Goal: Information Seeking & Learning: Learn about a topic

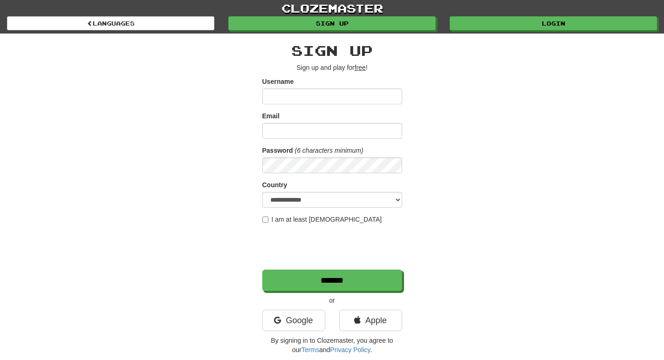
click at [351, 97] on input "Username" at bounding box center [333, 97] width 140 height 16
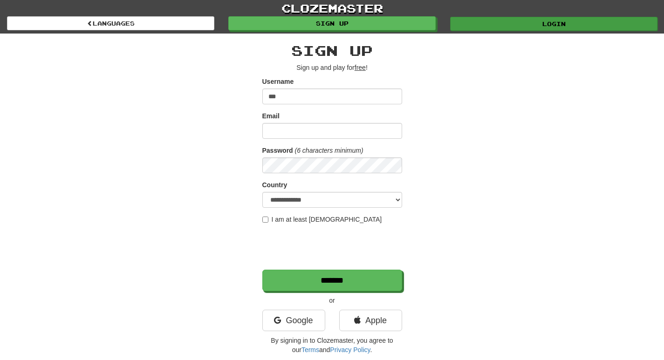
type input "***"
click at [556, 26] on link "Login" at bounding box center [553, 24] width 207 height 14
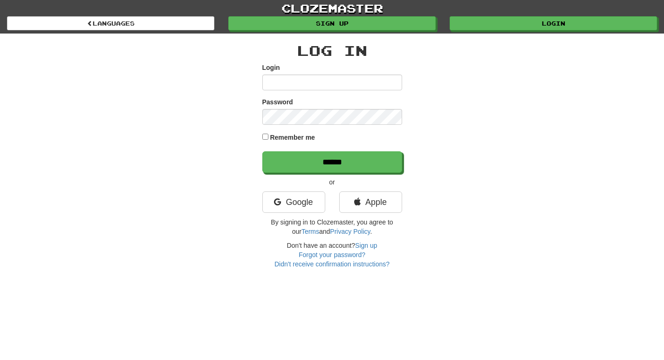
drag, startPoint x: 276, startPoint y: 80, endPoint x: 280, endPoint y: 87, distance: 7.5
click at [276, 80] on input "Login" at bounding box center [333, 83] width 140 height 16
type input "**********"
click at [263, 152] on input "******" at bounding box center [333, 162] width 140 height 21
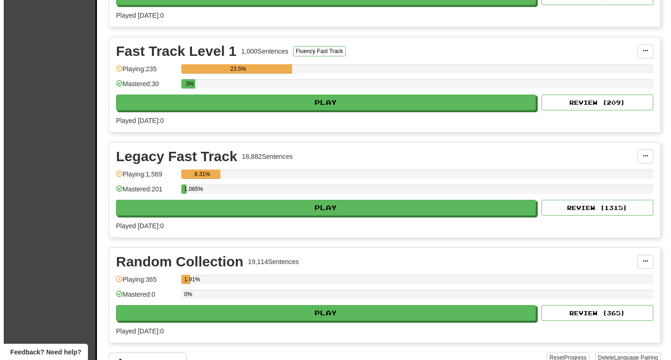
scroll to position [373, 0]
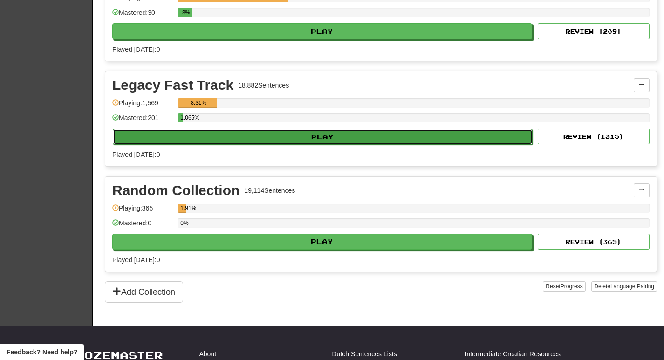
click at [308, 137] on button "Play" at bounding box center [323, 137] width 420 height 16
select select "**"
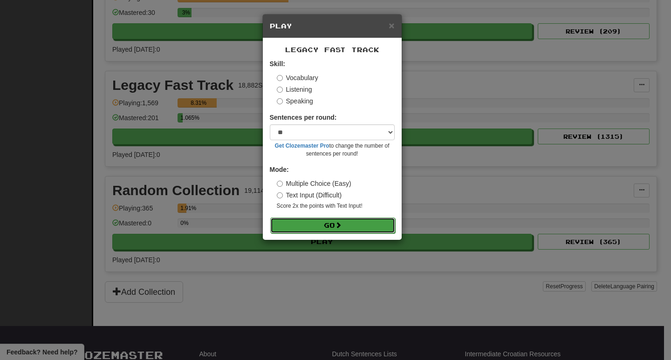
click at [329, 227] on button "Go" at bounding box center [332, 226] width 125 height 16
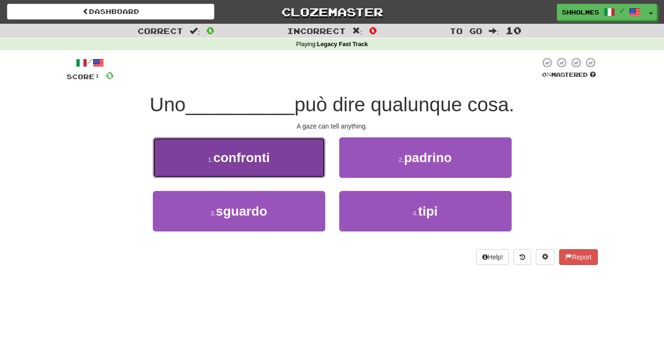
click at [285, 167] on button "1 . confronti" at bounding box center [239, 158] width 173 height 41
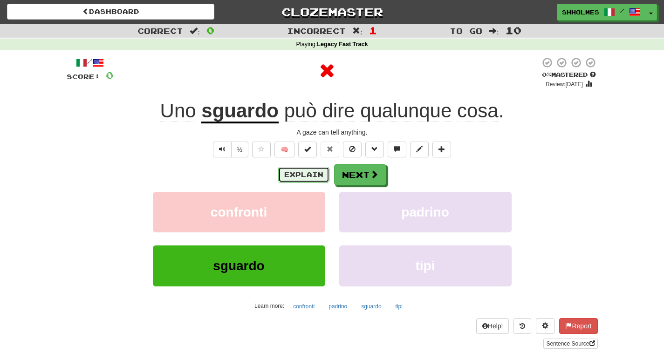
click at [286, 174] on button "Explain" at bounding box center [303, 175] width 51 height 16
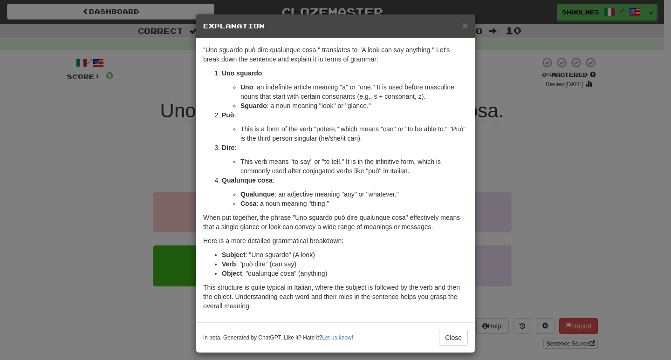
click at [561, 144] on div "× Explanation "Uno sguardo può dire qualunque cosa." translates to "A look can …" at bounding box center [335, 180] width 671 height 360
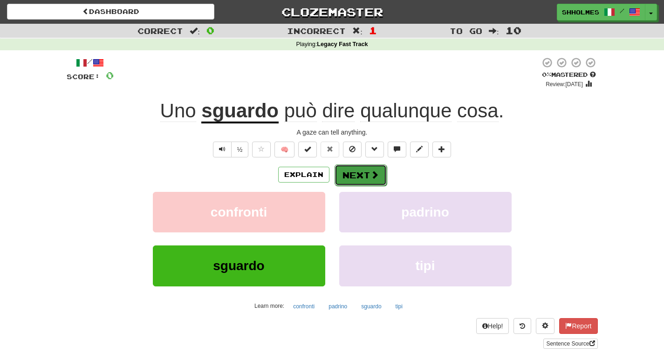
click at [355, 178] on button "Next" at bounding box center [361, 175] width 52 height 21
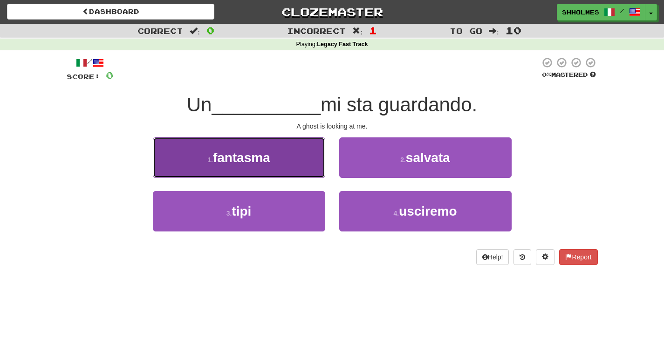
click at [290, 170] on button "1 . fantasma" at bounding box center [239, 158] width 173 height 41
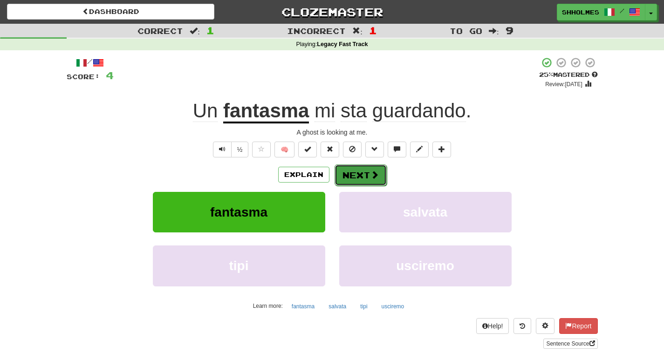
click at [349, 171] on button "Next" at bounding box center [361, 175] width 52 height 21
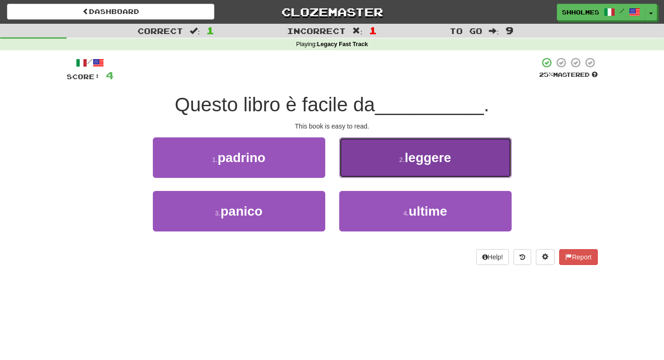
click at [363, 164] on button "2 . leggere" at bounding box center [425, 158] width 173 height 41
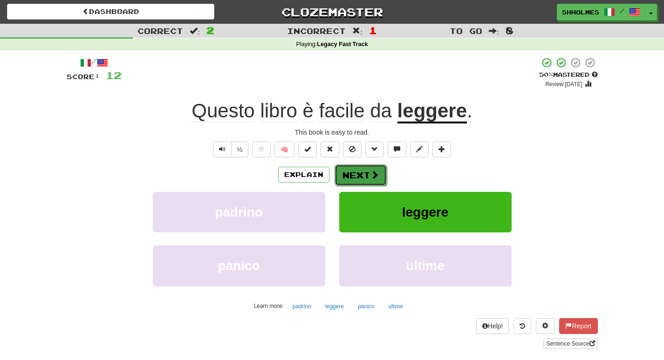
click at [362, 170] on button "Next" at bounding box center [361, 175] width 52 height 21
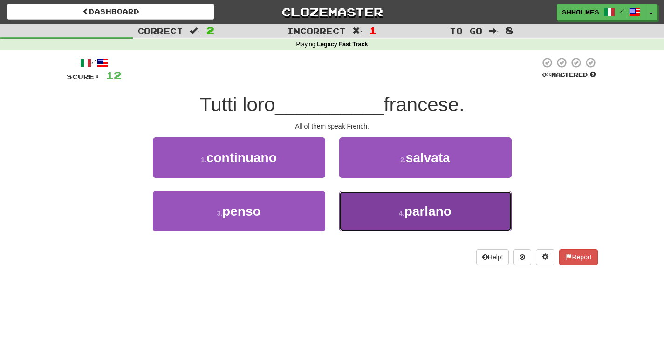
click at [380, 218] on button "4 . [GEOGRAPHIC_DATA]" at bounding box center [425, 211] width 173 height 41
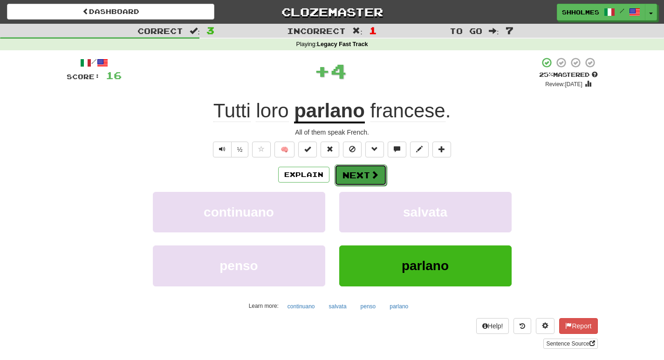
click at [376, 179] on span at bounding box center [375, 175] width 8 height 8
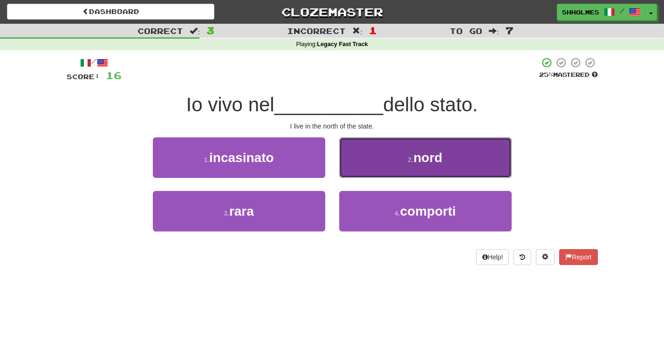
click at [379, 163] on button "2 . nord" at bounding box center [425, 158] width 173 height 41
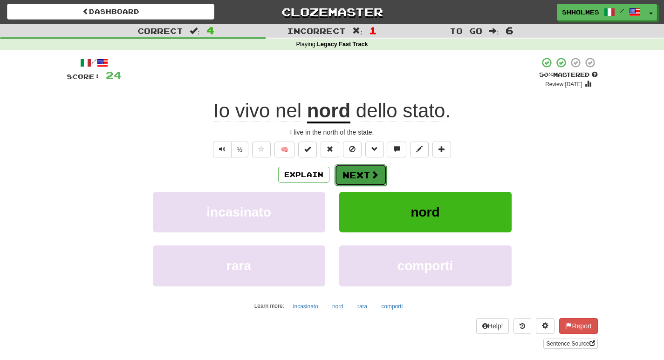
click at [371, 173] on span at bounding box center [375, 175] width 8 height 8
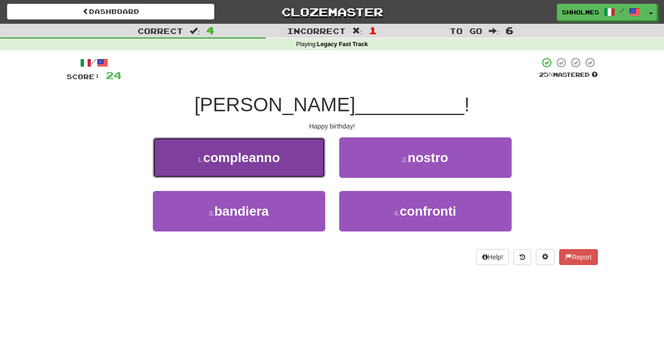
click at [292, 167] on button "1 . compleanno" at bounding box center [239, 158] width 173 height 41
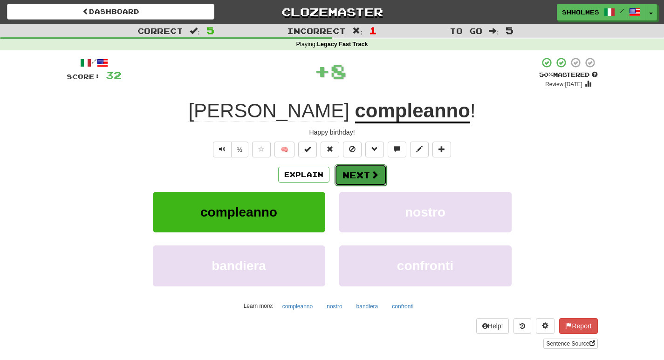
click at [347, 170] on button "Next" at bounding box center [361, 175] width 52 height 21
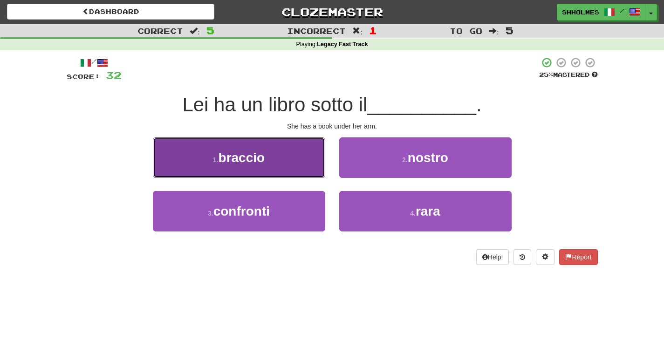
click at [290, 149] on button "1 . [PERSON_NAME]" at bounding box center [239, 158] width 173 height 41
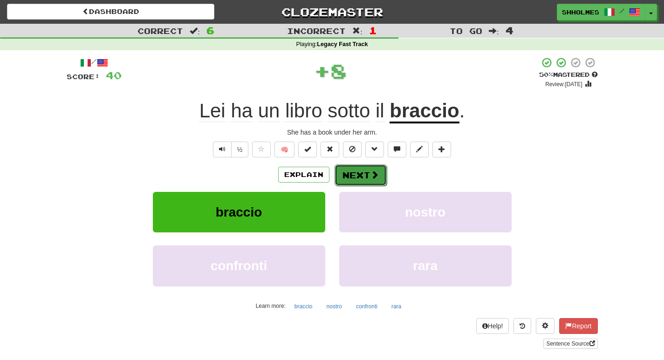
click at [373, 172] on span at bounding box center [375, 175] width 8 height 8
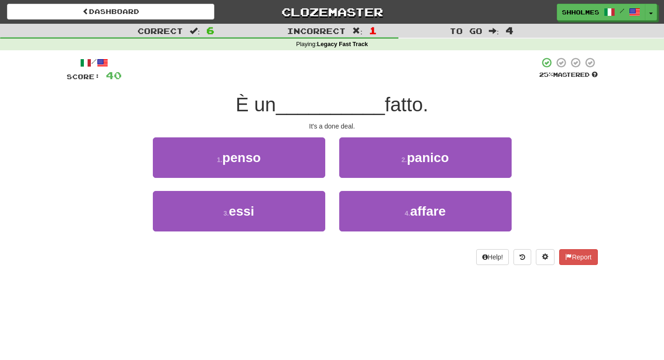
click at [379, 235] on div "4 . affare" at bounding box center [425, 218] width 187 height 54
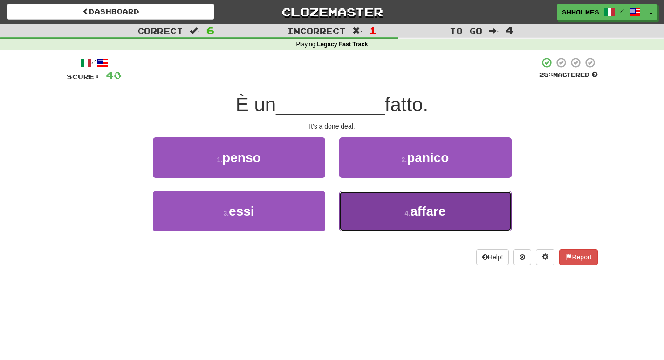
click at [376, 216] on button "4 . affare" at bounding box center [425, 211] width 173 height 41
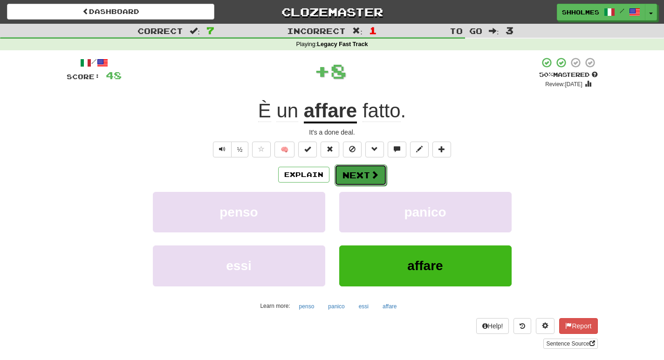
click at [364, 171] on button "Next" at bounding box center [361, 175] width 52 height 21
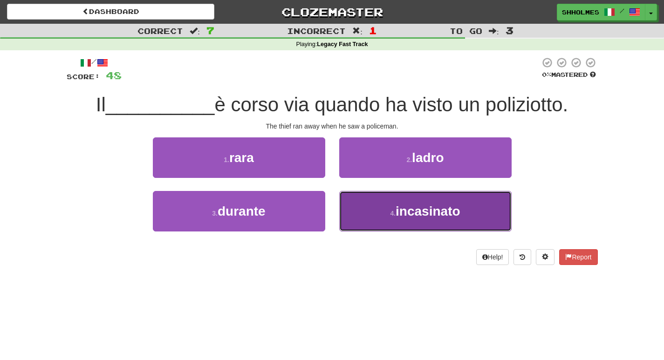
click at [375, 215] on button "4 . incasinato" at bounding box center [425, 211] width 173 height 41
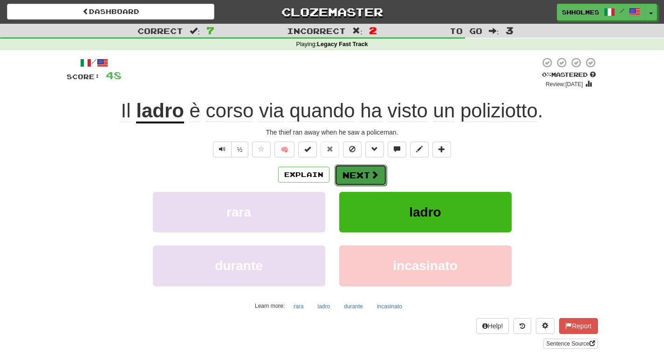
click at [368, 175] on button "Next" at bounding box center [361, 175] width 52 height 21
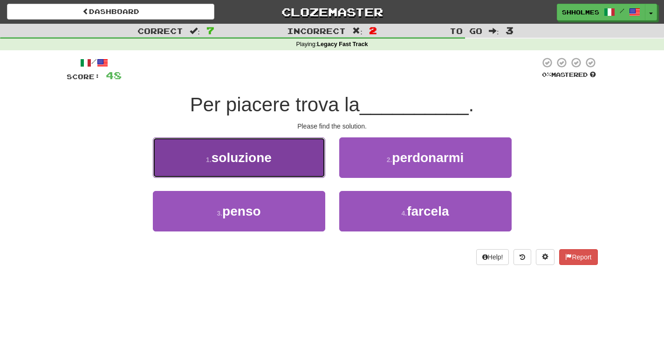
click at [277, 150] on button "1 . soluzione" at bounding box center [239, 158] width 173 height 41
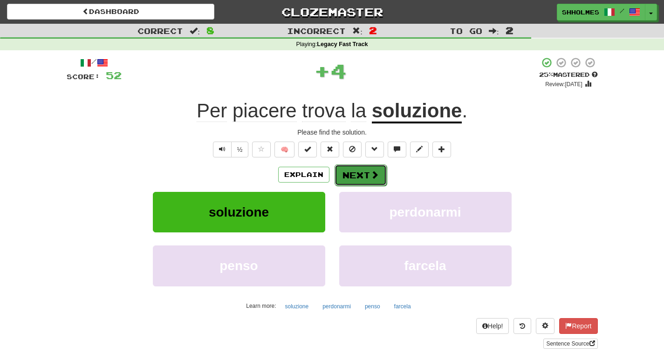
click at [355, 172] on button "Next" at bounding box center [361, 175] width 52 height 21
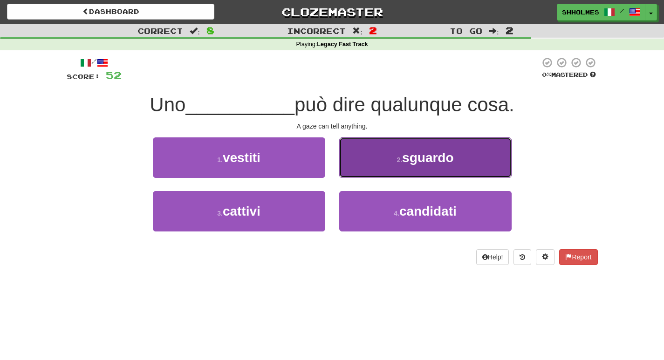
click at [366, 166] on button "2 . sguardo" at bounding box center [425, 158] width 173 height 41
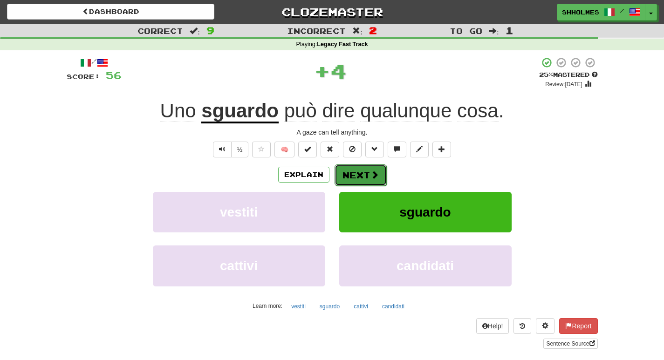
click at [362, 175] on button "Next" at bounding box center [361, 175] width 52 height 21
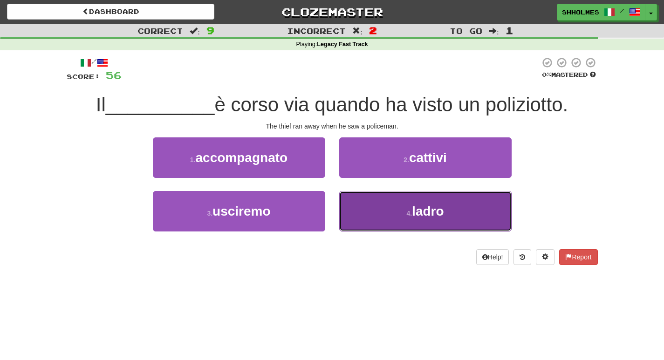
click at [387, 213] on button "4 . ladro" at bounding box center [425, 211] width 173 height 41
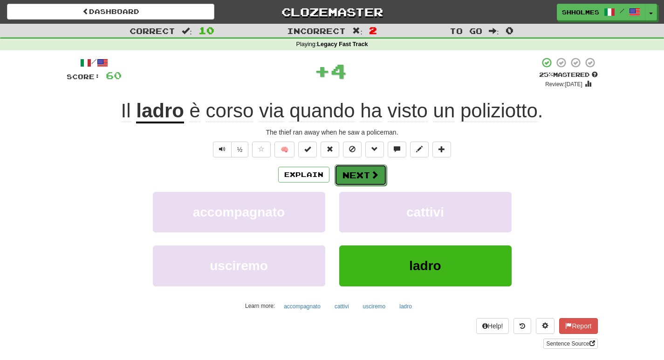
click at [367, 176] on button "Next" at bounding box center [361, 175] width 52 height 21
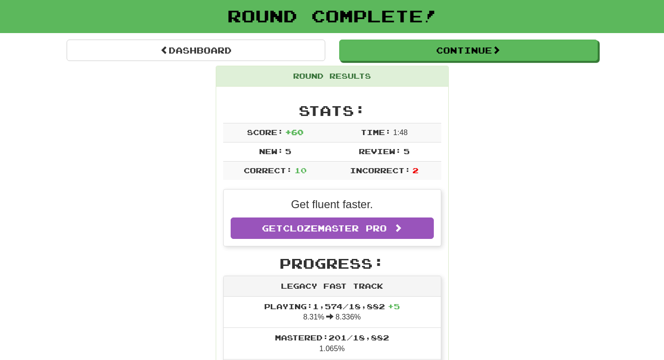
scroll to position [47, 0]
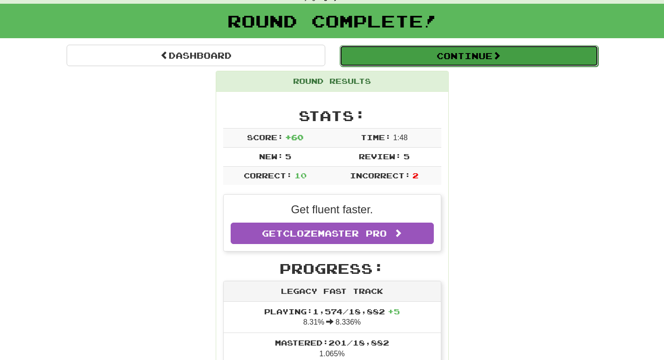
click at [419, 60] on button "Continue" at bounding box center [469, 55] width 259 height 21
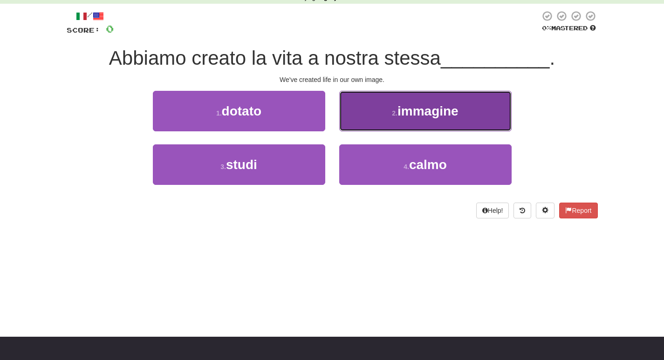
click at [444, 120] on button "2 . immagine" at bounding box center [425, 111] width 173 height 41
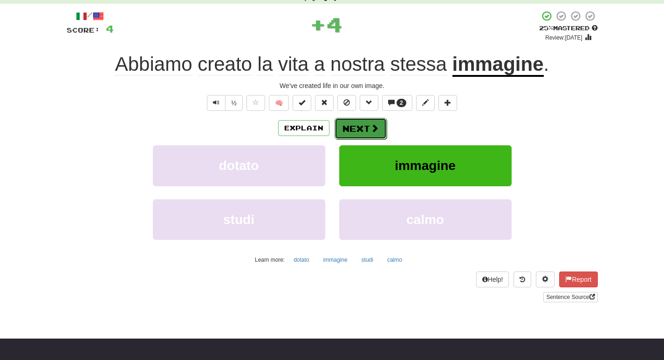
click at [342, 128] on button "Next" at bounding box center [361, 128] width 52 height 21
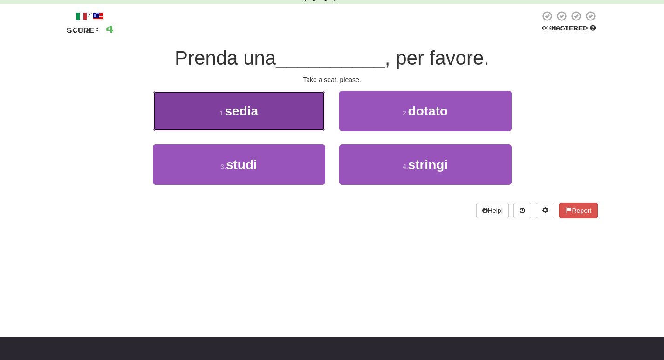
click at [260, 120] on button "1 . sedia" at bounding box center [239, 111] width 173 height 41
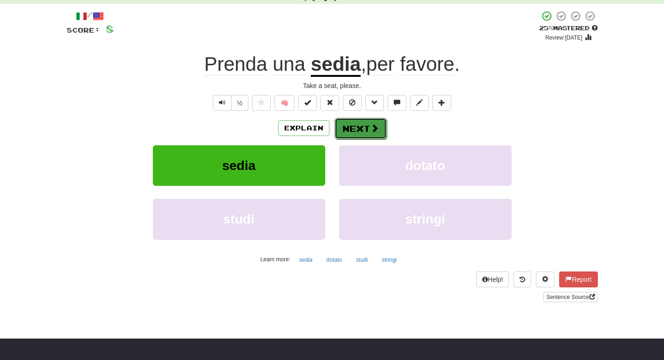
click at [360, 123] on button "Next" at bounding box center [361, 128] width 52 height 21
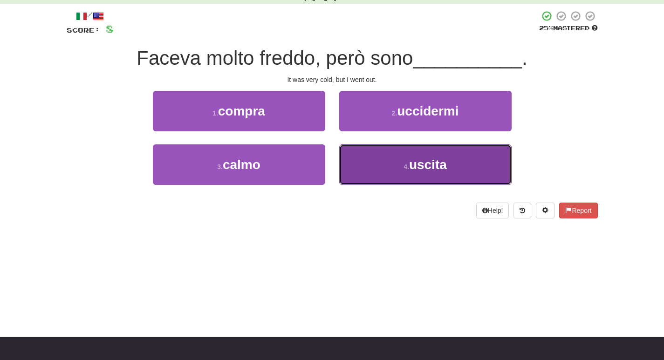
click at [372, 169] on button "4 . uscita" at bounding box center [425, 165] width 173 height 41
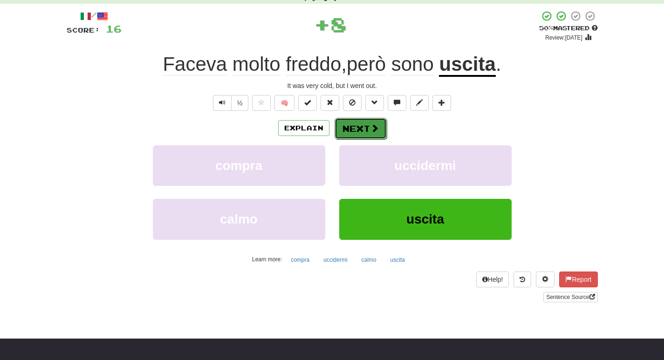
click at [375, 130] on span at bounding box center [375, 128] width 8 height 8
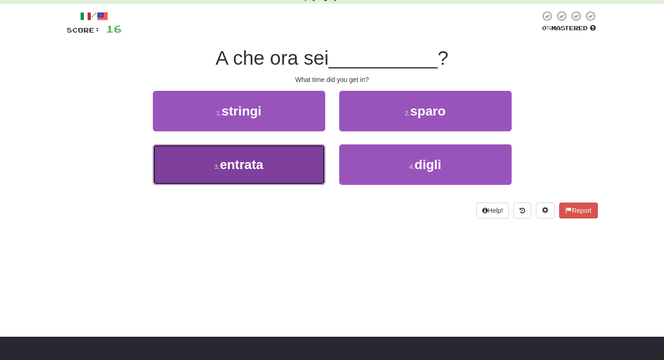
click at [263, 162] on span "entrata" at bounding box center [241, 165] width 43 height 14
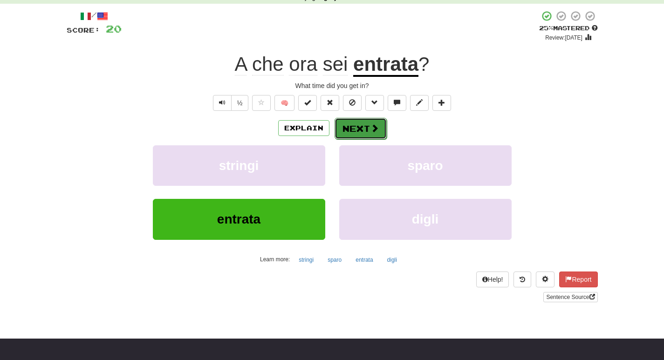
click at [349, 126] on button "Next" at bounding box center [361, 128] width 52 height 21
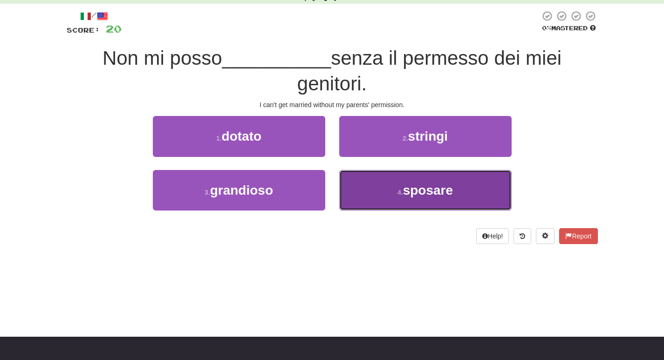
click at [382, 196] on button "4 . sposare" at bounding box center [425, 190] width 173 height 41
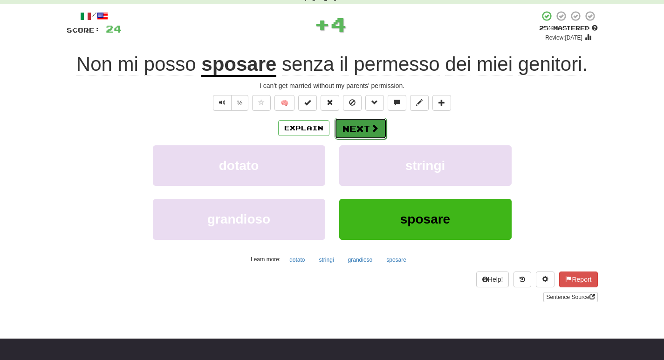
click at [347, 130] on button "Next" at bounding box center [361, 128] width 52 height 21
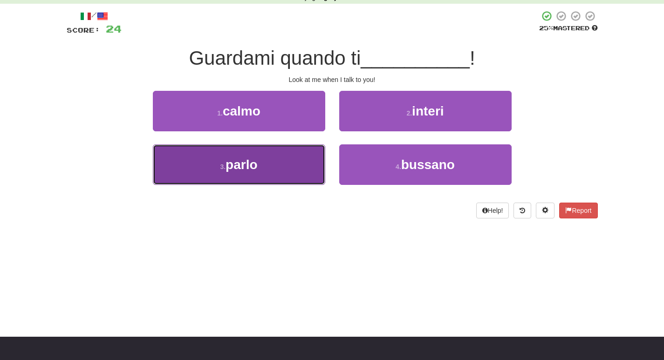
click at [295, 170] on button "3 . [GEOGRAPHIC_DATA]" at bounding box center [239, 165] width 173 height 41
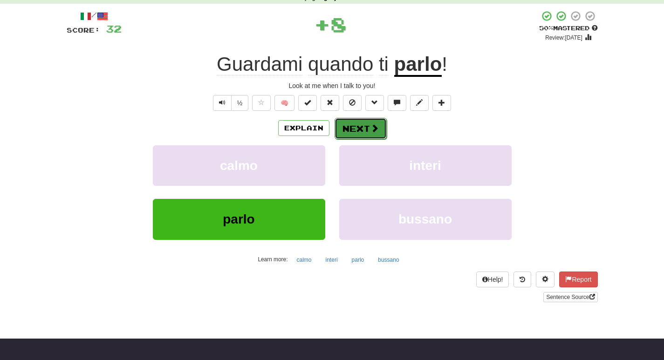
click at [347, 129] on button "Next" at bounding box center [361, 128] width 52 height 21
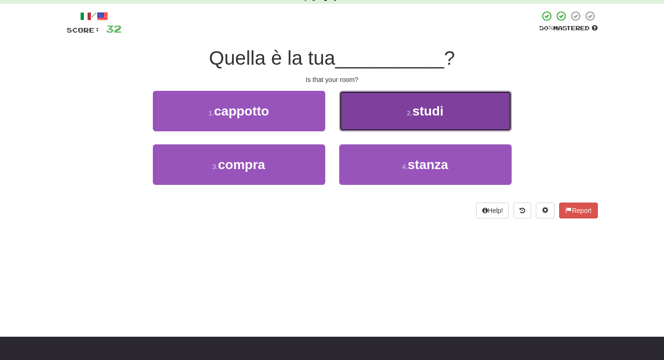
click at [378, 122] on button "2 . studi" at bounding box center [425, 111] width 173 height 41
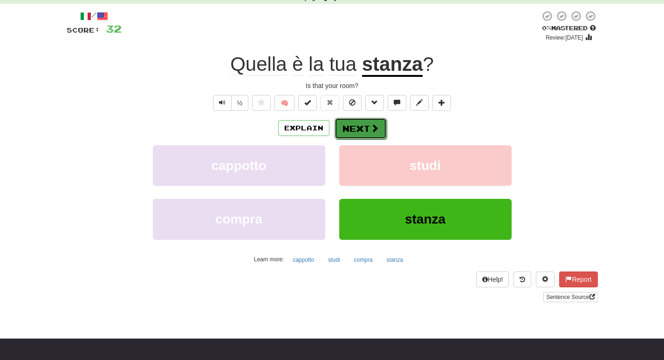
click at [347, 128] on button "Next" at bounding box center [361, 128] width 52 height 21
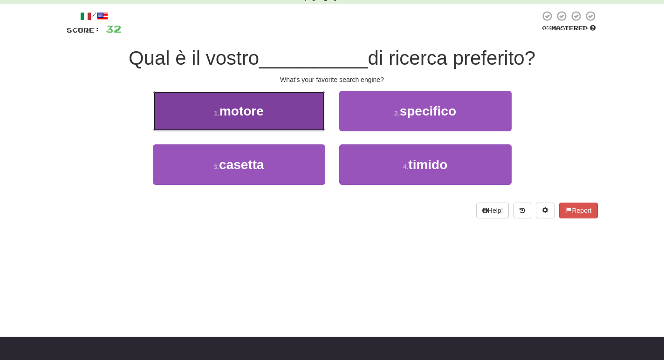
click at [307, 111] on button "1 . motore" at bounding box center [239, 111] width 173 height 41
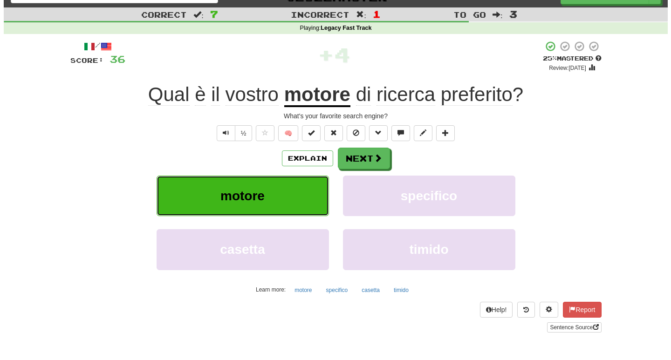
scroll to position [0, 0]
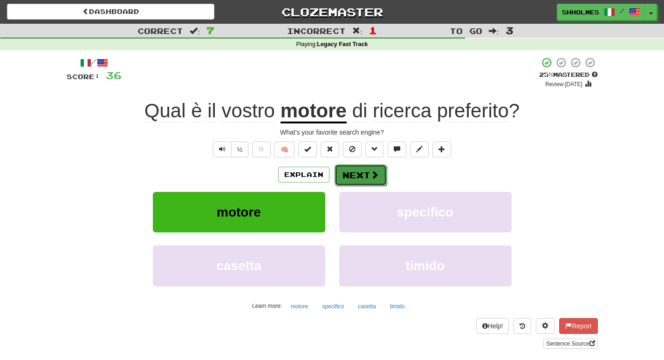
click at [369, 175] on button "Next" at bounding box center [361, 175] width 52 height 21
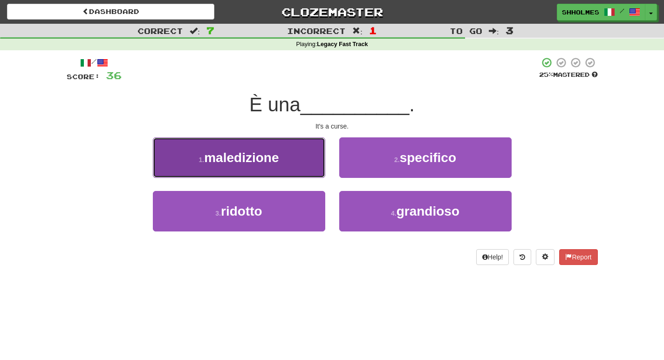
click at [297, 172] on button "1 . maledizione" at bounding box center [239, 158] width 173 height 41
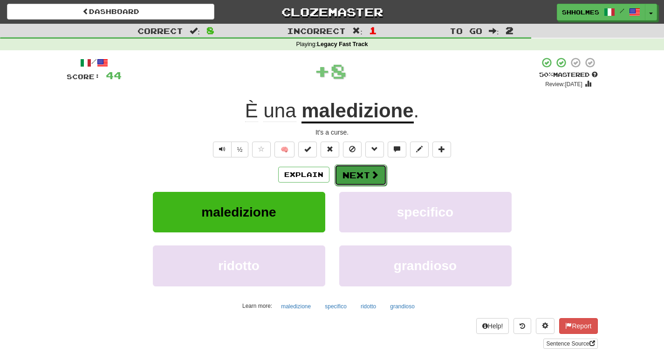
click at [357, 177] on button "Next" at bounding box center [361, 175] width 52 height 21
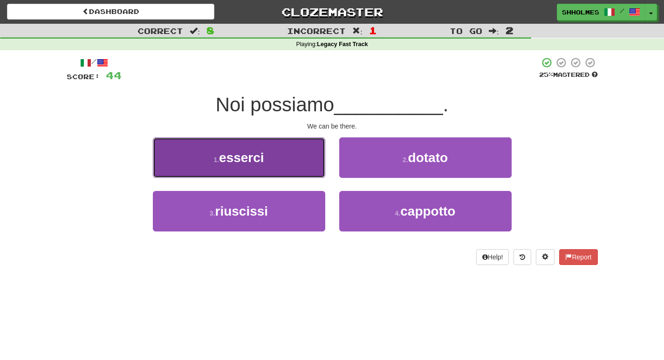
click at [294, 156] on button "1 . [GEOGRAPHIC_DATA]" at bounding box center [239, 158] width 173 height 41
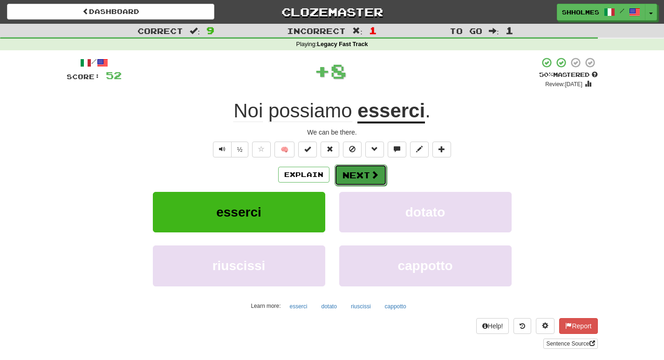
click at [353, 172] on button "Next" at bounding box center [361, 175] width 52 height 21
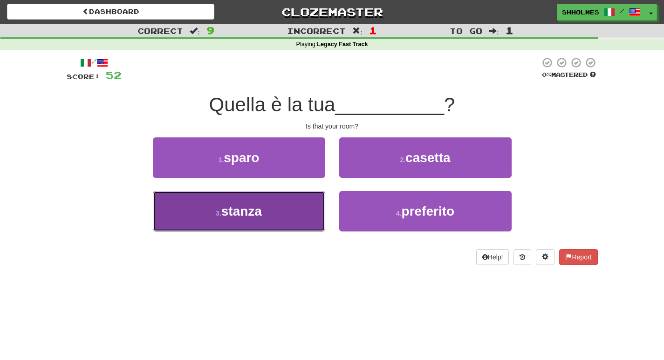
click at [308, 205] on button "3 . stanza" at bounding box center [239, 211] width 173 height 41
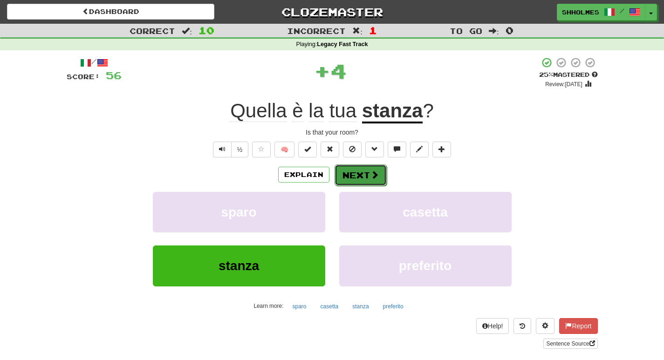
click at [355, 174] on button "Next" at bounding box center [361, 175] width 52 height 21
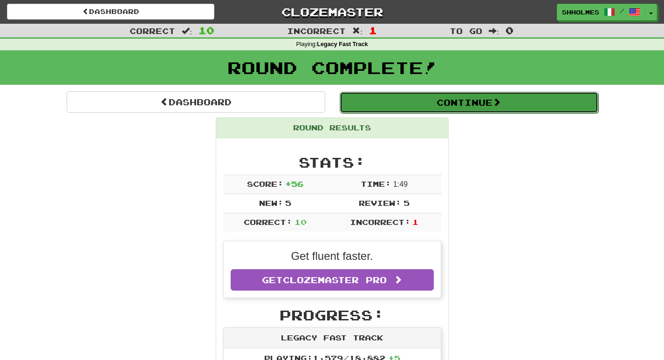
click at [415, 102] on button "Continue" at bounding box center [469, 102] width 259 height 21
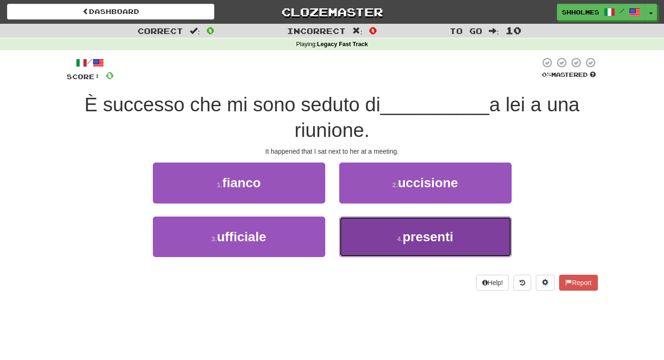
click at [385, 221] on button "4 . presenti" at bounding box center [425, 237] width 173 height 41
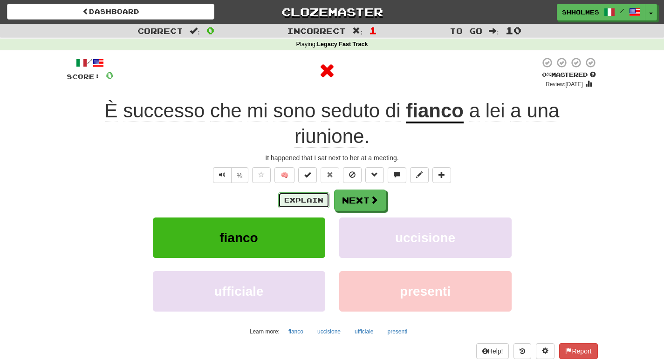
click at [307, 201] on button "Explain" at bounding box center [303, 201] width 51 height 16
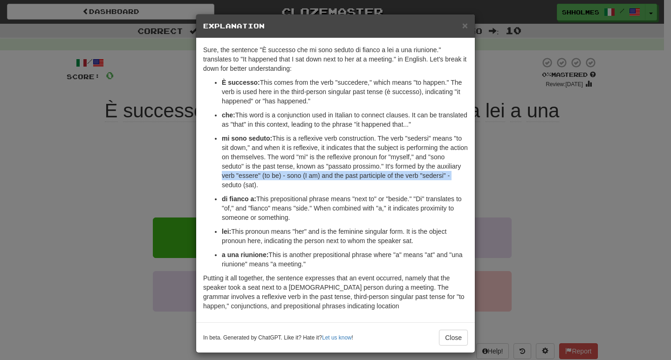
click at [526, 172] on div "× Explanation Sure, the sentence "È successo che mi sono seduto di fianco a lei…" at bounding box center [335, 180] width 671 height 360
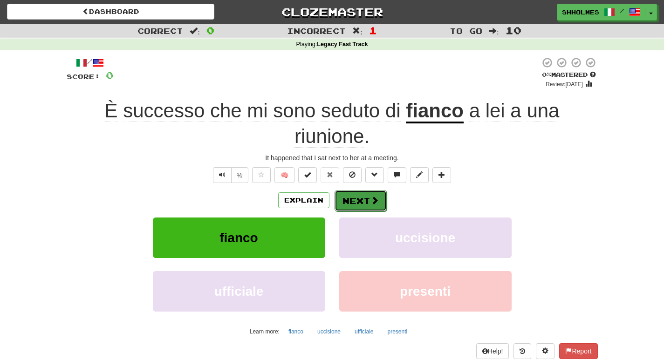
click at [371, 202] on span at bounding box center [375, 200] width 8 height 8
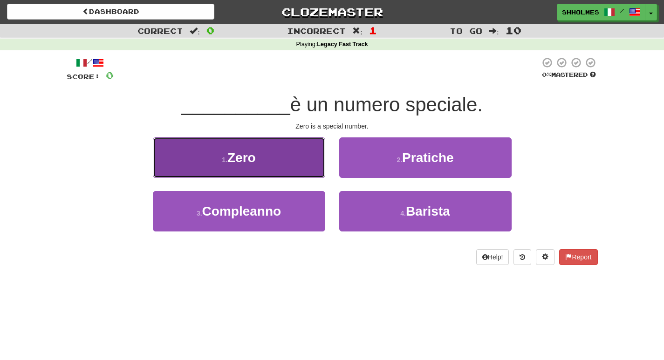
click at [278, 171] on button "1 . Zero" at bounding box center [239, 158] width 173 height 41
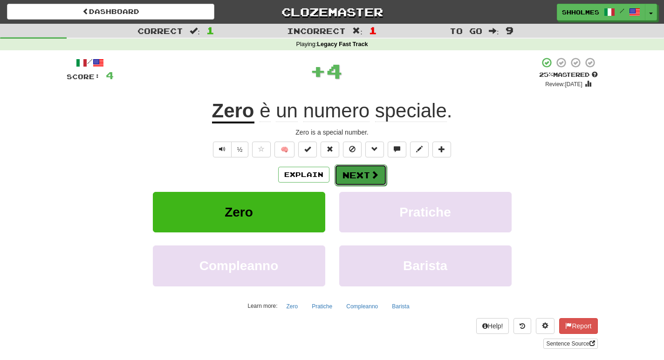
click at [348, 174] on button "Next" at bounding box center [361, 175] width 52 height 21
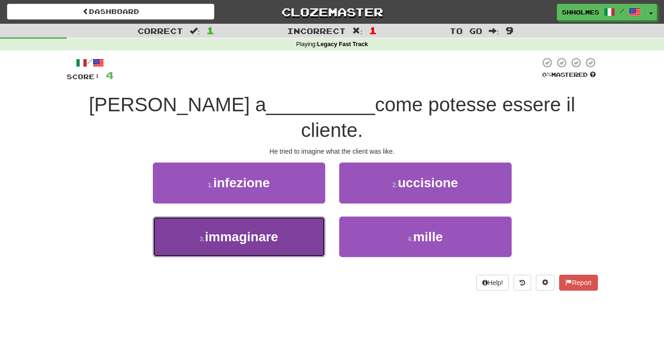
click at [299, 221] on button "3 . immaginare" at bounding box center [239, 237] width 173 height 41
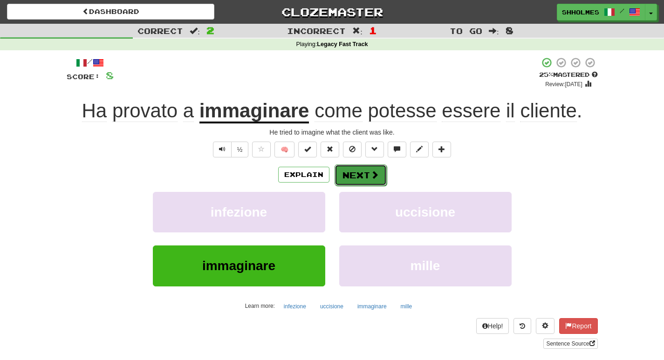
click at [351, 169] on button "Next" at bounding box center [361, 175] width 52 height 21
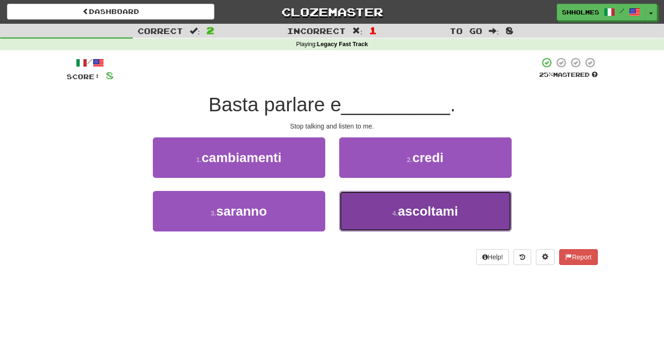
click at [384, 212] on button "4 . ascoltami" at bounding box center [425, 211] width 173 height 41
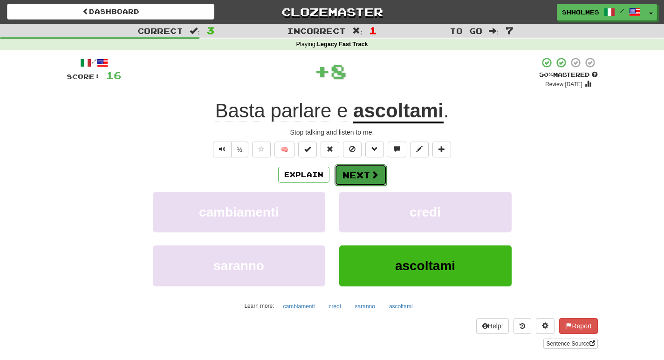
click at [352, 169] on button "Next" at bounding box center [361, 175] width 52 height 21
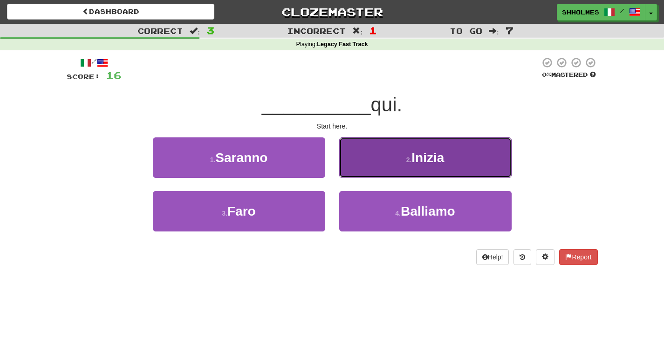
click at [401, 166] on button "2 . [GEOGRAPHIC_DATA]" at bounding box center [425, 158] width 173 height 41
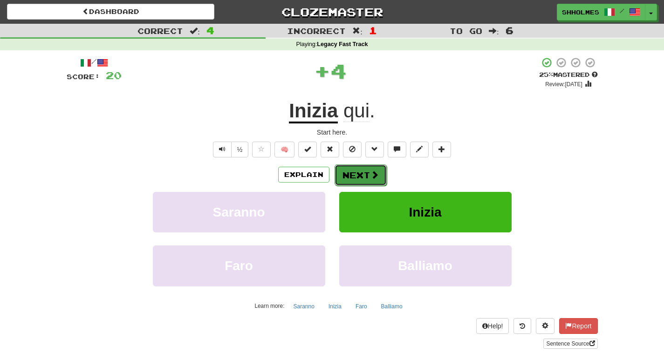
click at [339, 176] on button "Next" at bounding box center [361, 175] width 52 height 21
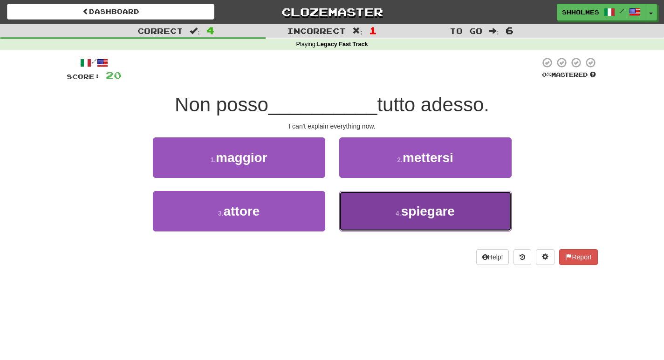
click at [377, 214] on button "4 . spiegare" at bounding box center [425, 211] width 173 height 41
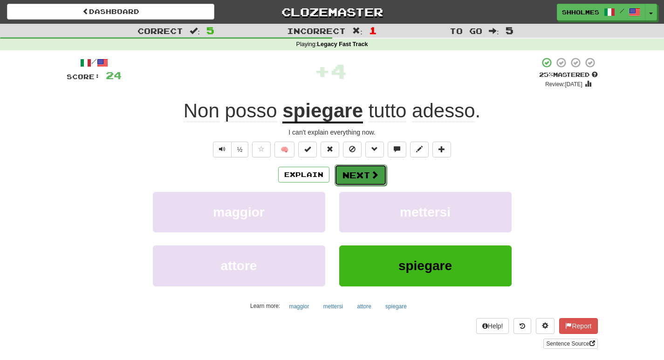
click at [372, 178] on span at bounding box center [375, 175] width 8 height 8
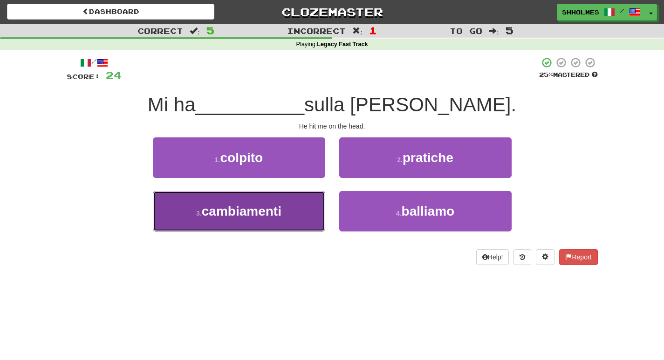
click at [279, 218] on span "cambiamenti" at bounding box center [242, 211] width 80 height 14
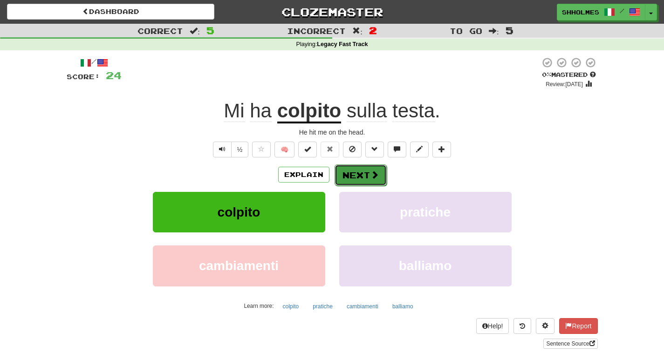
click at [368, 177] on button "Next" at bounding box center [361, 175] width 52 height 21
